Goal: Task Accomplishment & Management: Manage account settings

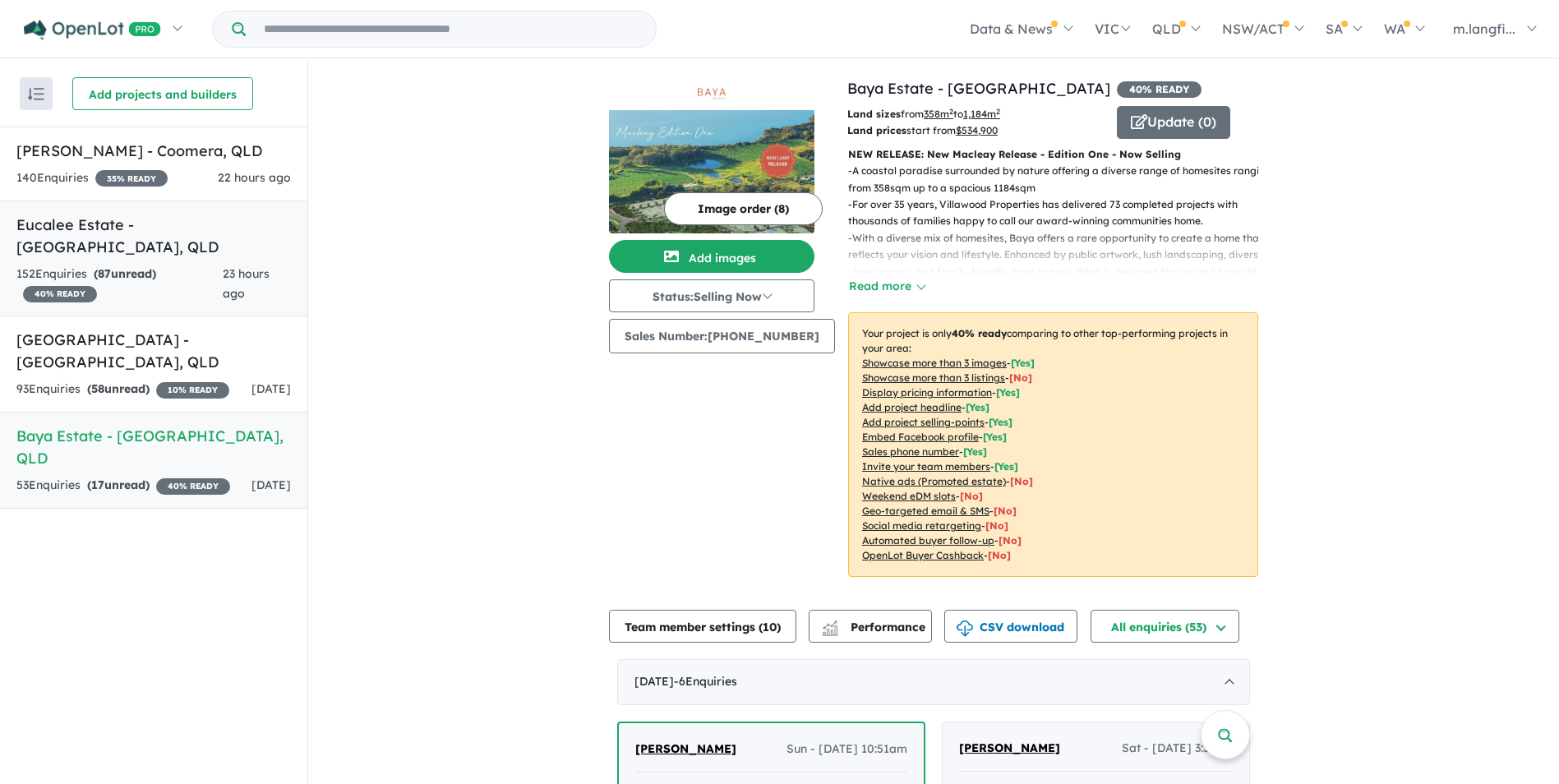
click at [132, 236] on link "Eucalee Estate - [GEOGRAPHIC_DATA] , QLD 152 Enquir ies ( 87 unread) 40 % READY…" at bounding box center [154, 258] width 308 height 116
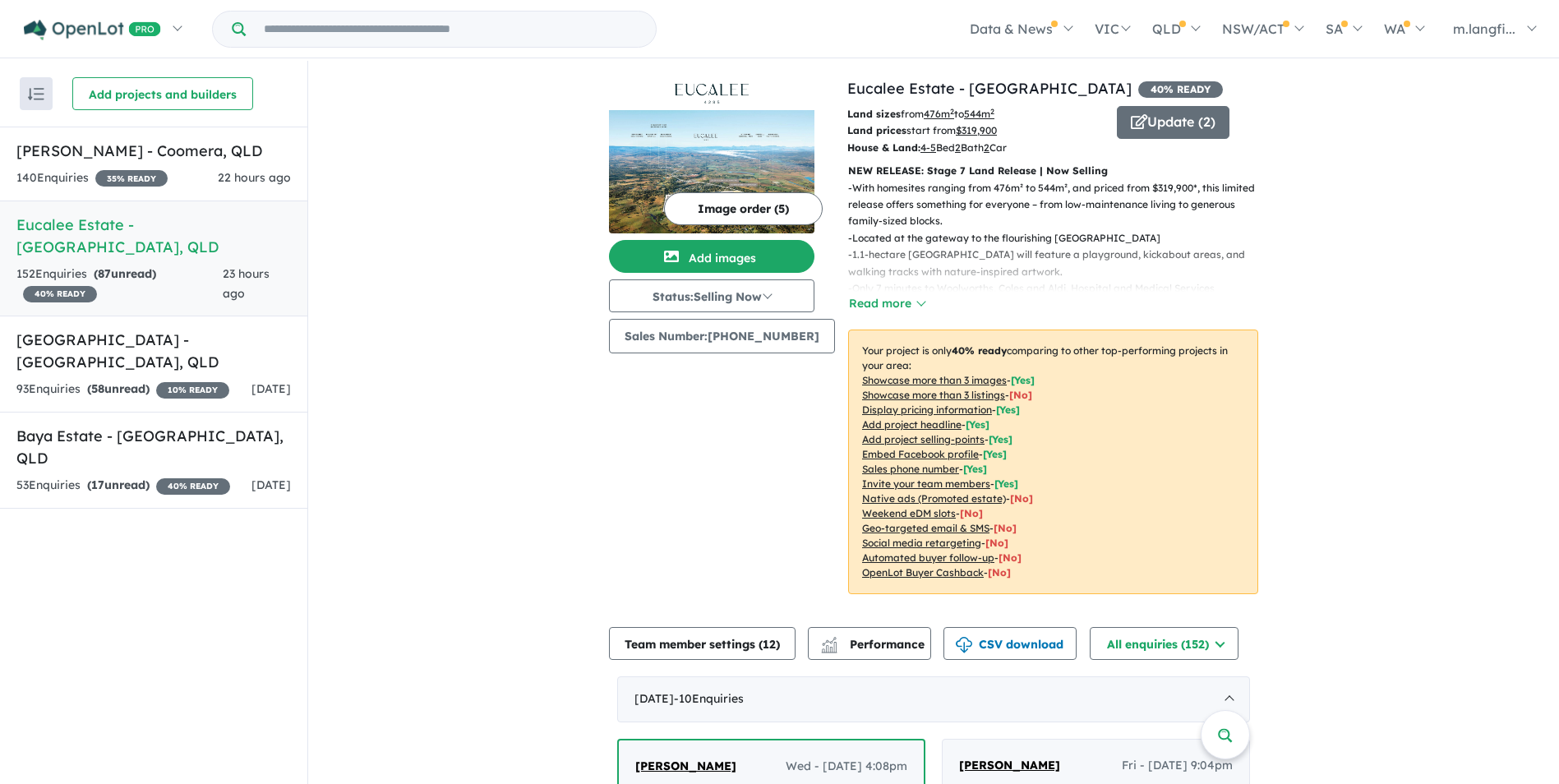
click at [969, 169] on p "NEW RELEASE: Stage 7 Land Release | Now Selling" at bounding box center [1053, 171] width 410 height 16
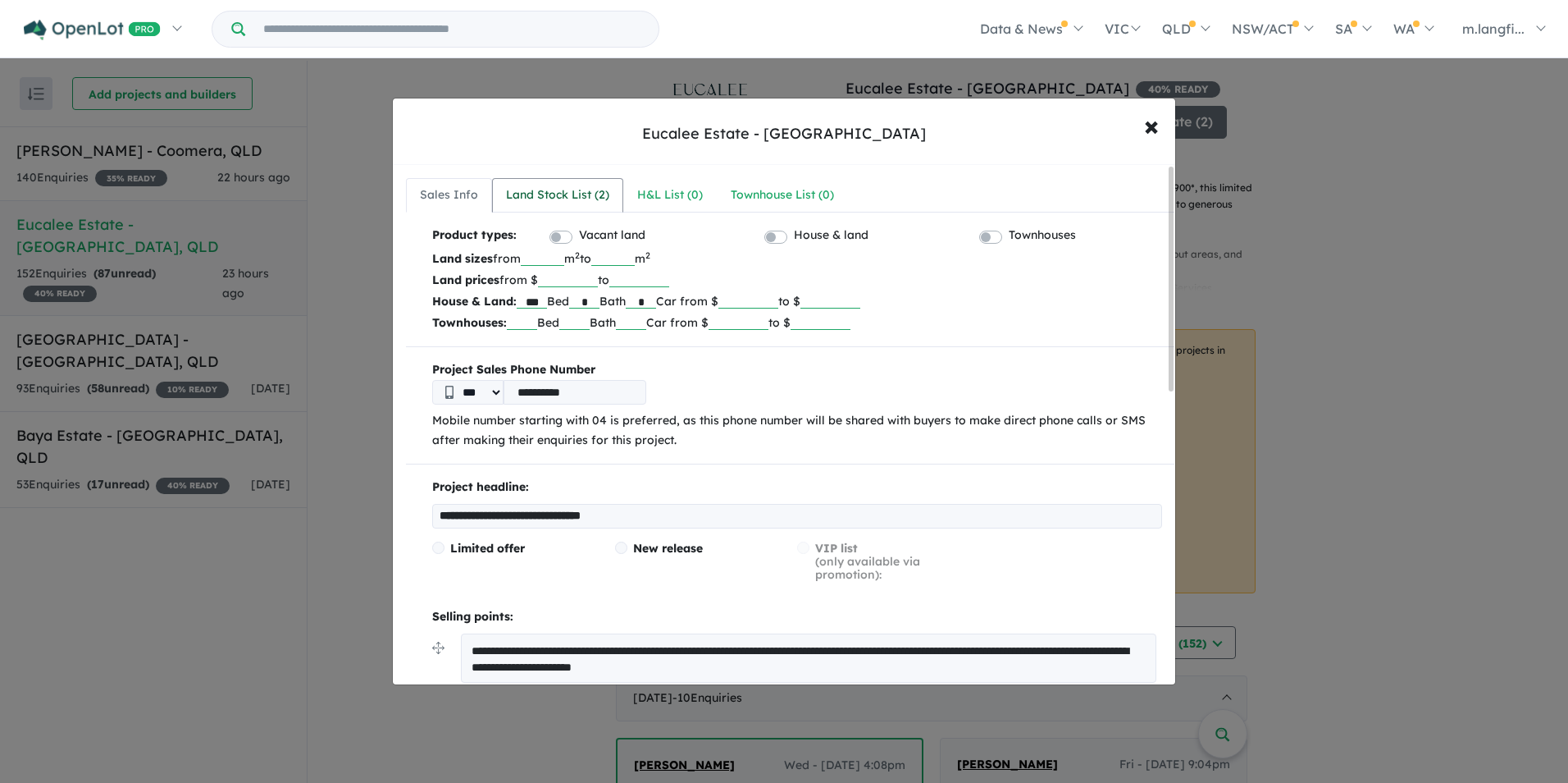
click at [560, 202] on div "Land Stock List ( 2 )" at bounding box center [557, 195] width 103 height 20
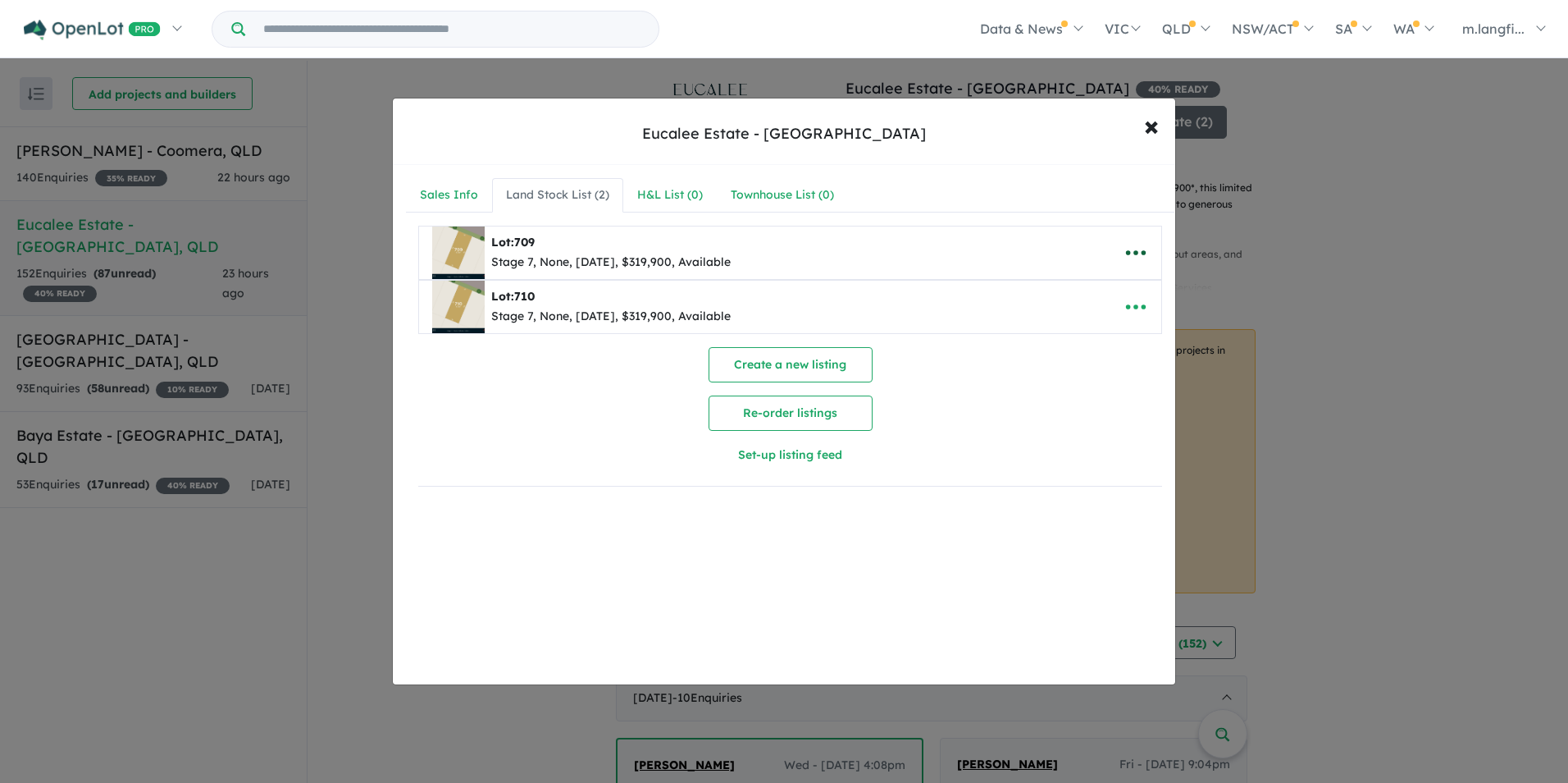
click at [1131, 255] on icon "button" at bounding box center [1136, 253] width 25 height 25
click at [1083, 320] on link "Remove" at bounding box center [1099, 330] width 122 height 38
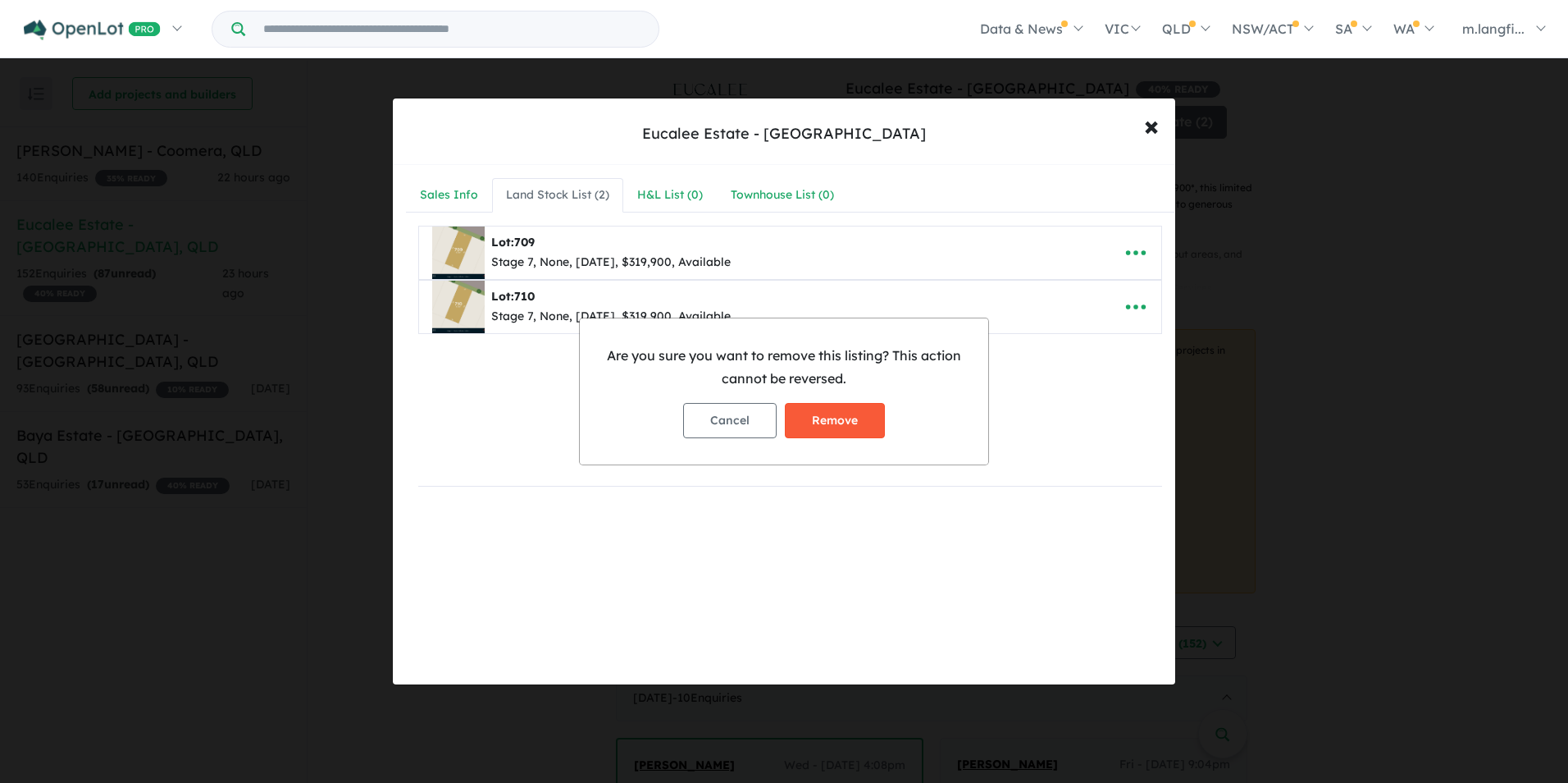
click at [854, 415] on button "Remove" at bounding box center [834, 421] width 100 height 36
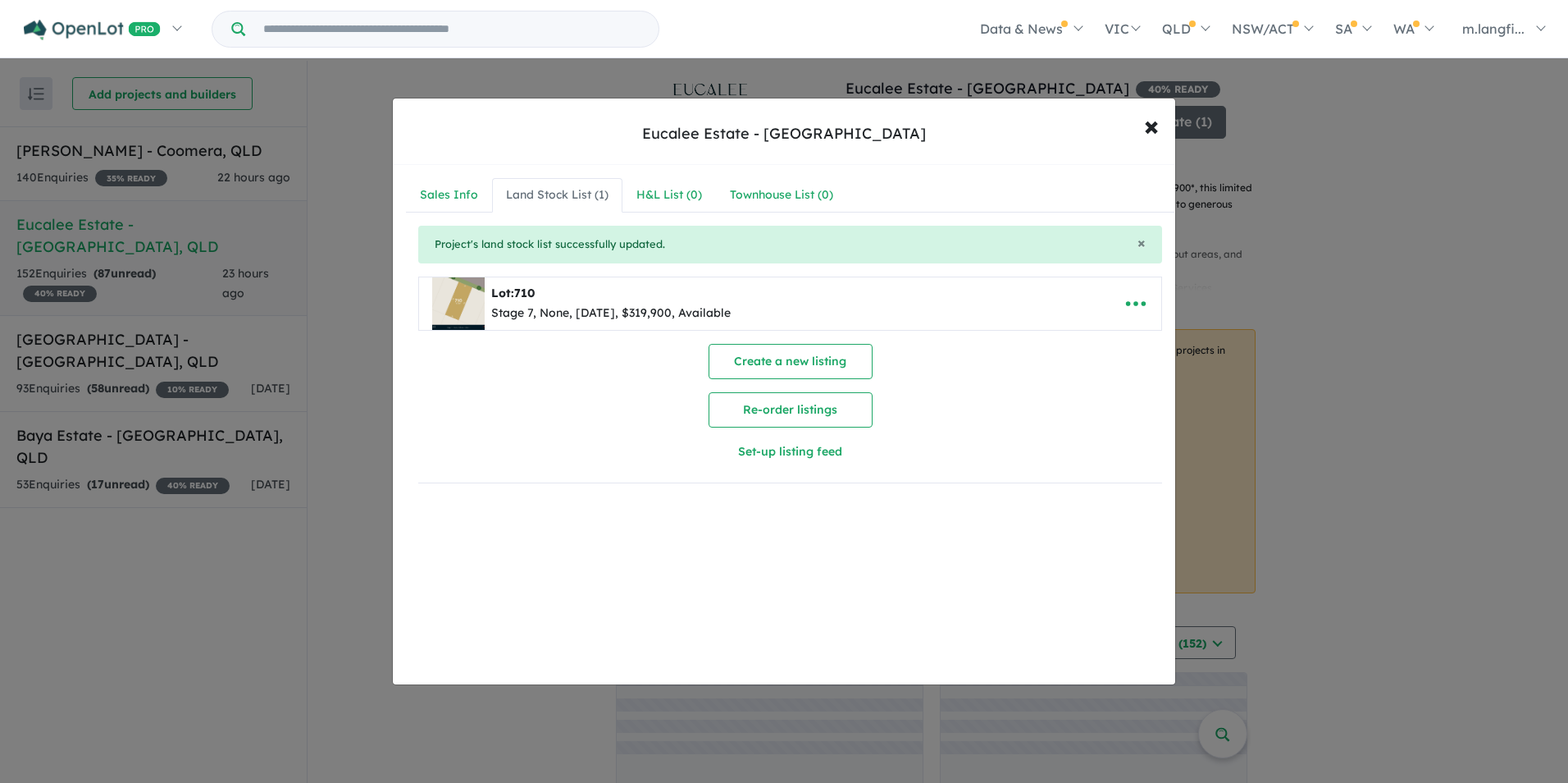
click at [1134, 303] on icon "button" at bounding box center [1136, 304] width 25 height 25
click at [1084, 384] on link "Remove" at bounding box center [1099, 381] width 122 height 38
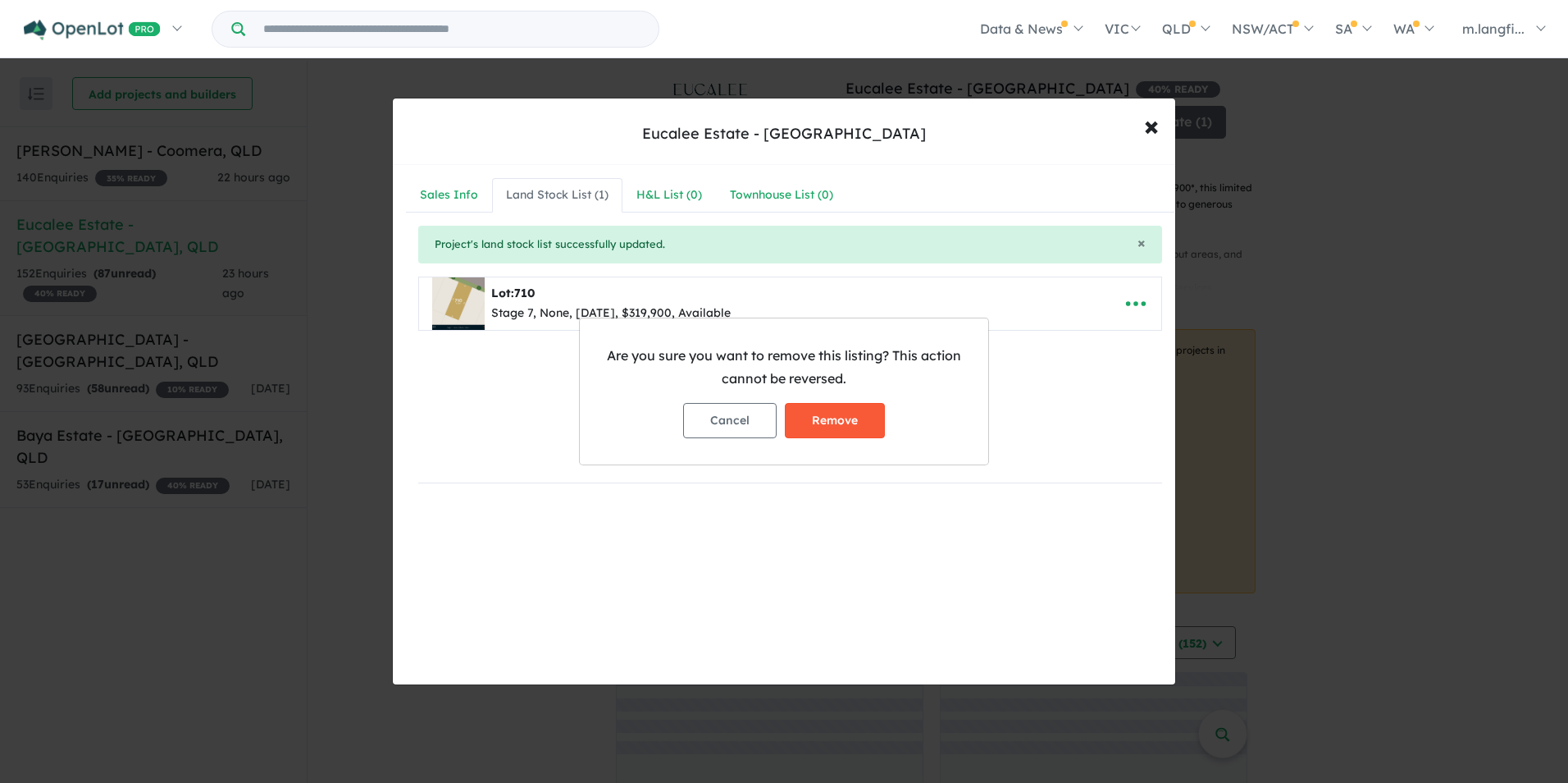
click at [861, 407] on button "Remove" at bounding box center [834, 421] width 100 height 36
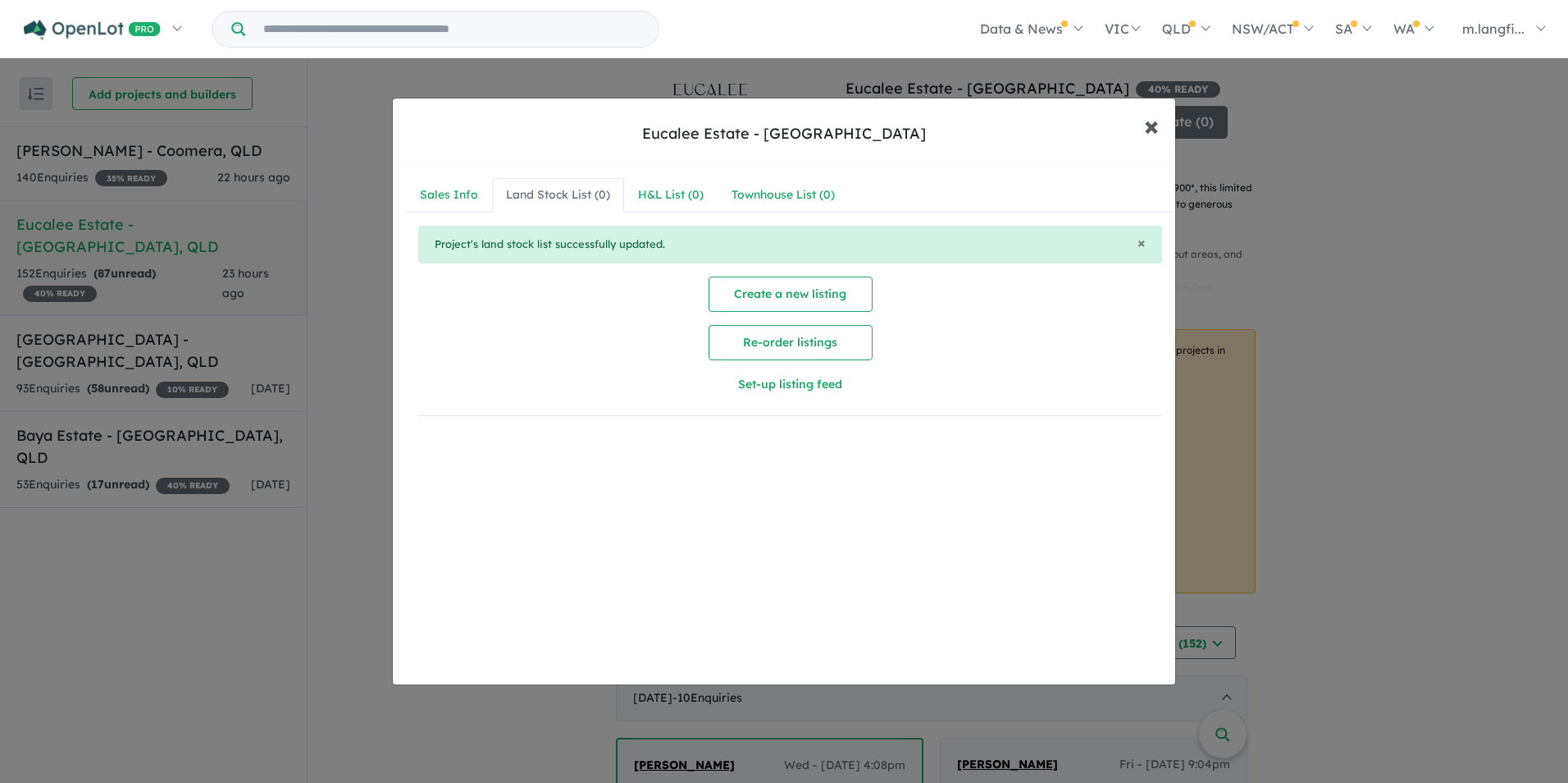
click at [1151, 134] on span "×" at bounding box center [1151, 125] width 15 height 36
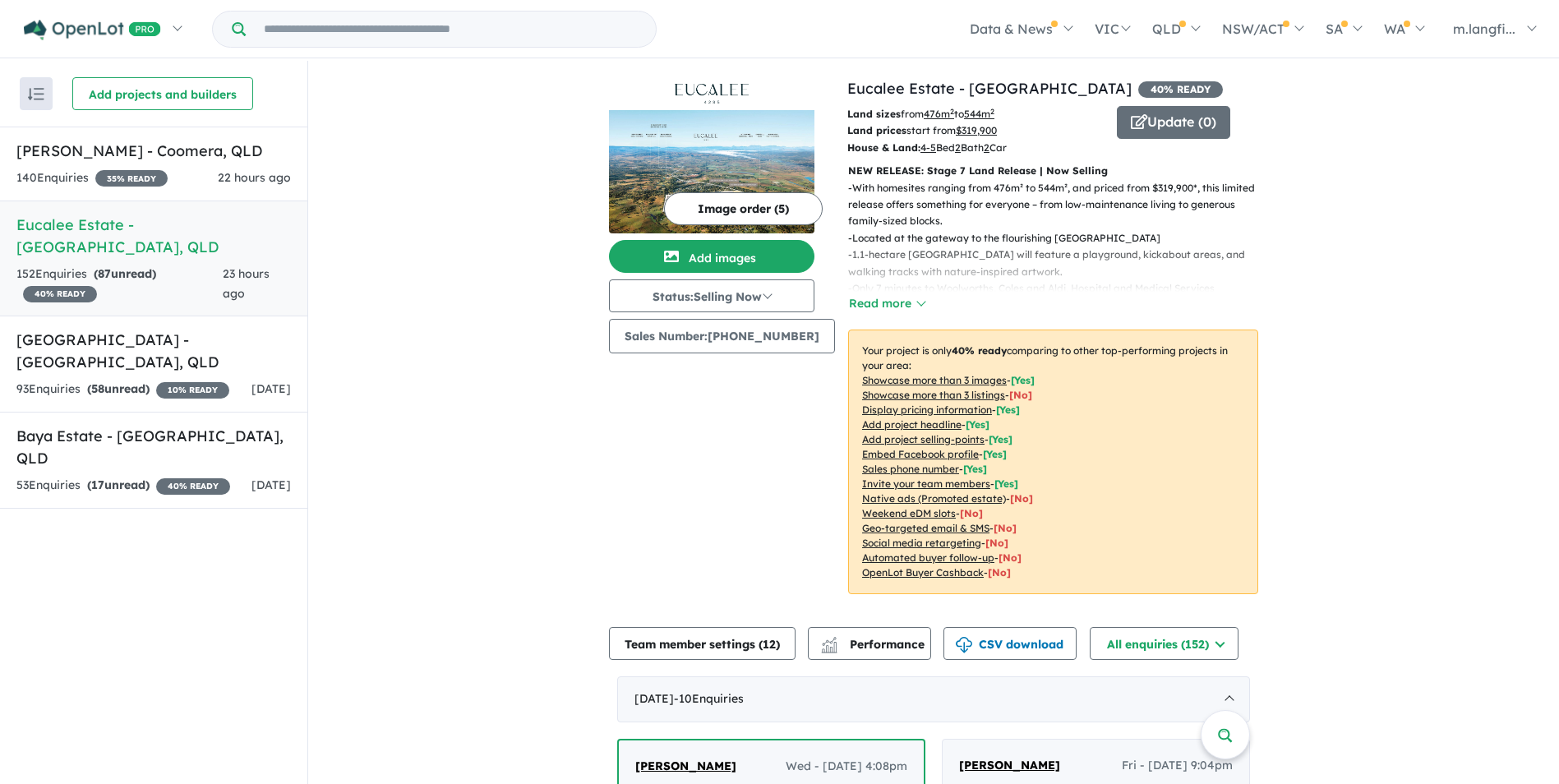
click at [183, 239] on link "Eucalee Estate - [GEOGRAPHIC_DATA] , QLD 152 Enquir ies ( 87 unread) 40 % READY…" at bounding box center [154, 258] width 308 height 116
drag, startPoint x: 133, startPoint y: 459, endPoint x: 152, endPoint y: 458, distance: 19.0
click at [135, 477] on strong "( 17 unread)" at bounding box center [118, 484] width 62 height 15
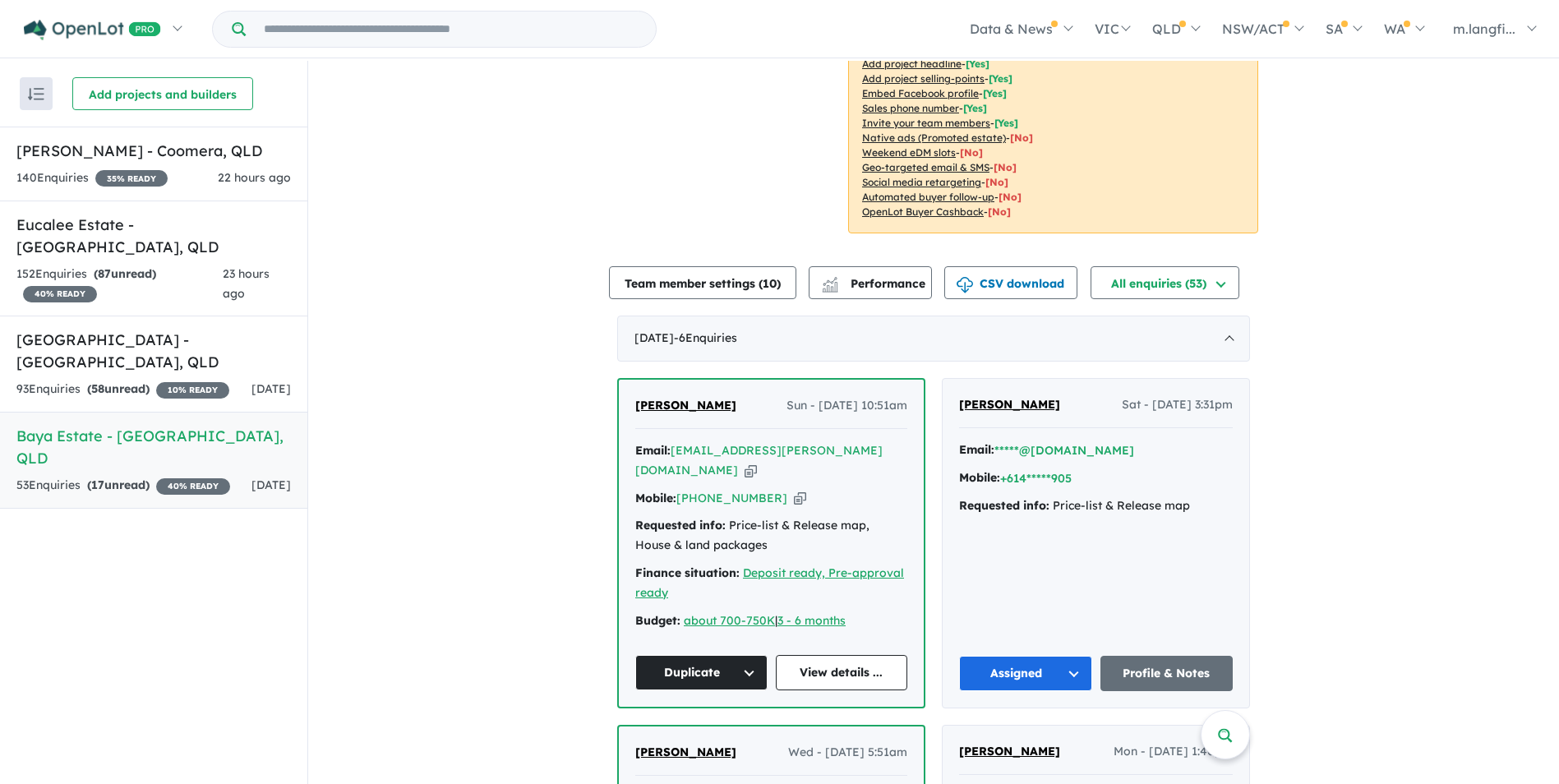
scroll to position [400, 0]
